Goal: Task Accomplishment & Management: Manage account settings

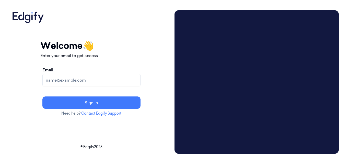
click at [105, 81] on input "Email" at bounding box center [91, 80] width 98 height 12
type input "[EMAIL_ADDRESS][DOMAIN_NAME]"
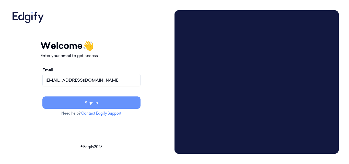
click at [116, 101] on button "Sign in" at bounding box center [91, 102] width 98 height 12
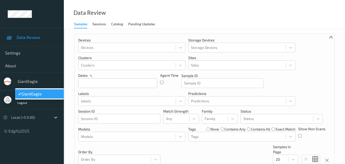
click at [58, 80] on icon at bounding box center [59, 81] width 5 height 5
